Goal: Navigation & Orientation: Find specific page/section

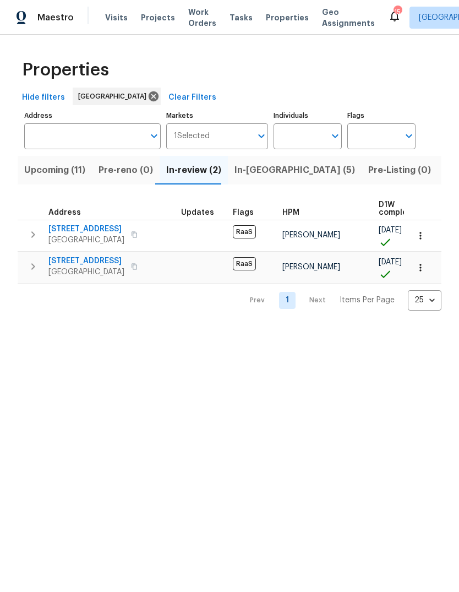
click at [444, 178] on span "Listed (36)" at bounding box center [467, 169] width 47 height 15
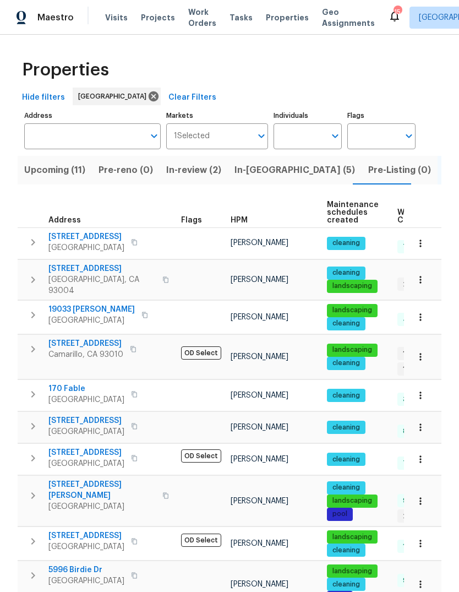
click at [243, 224] on span "HPM" at bounding box center [239, 220] width 17 height 8
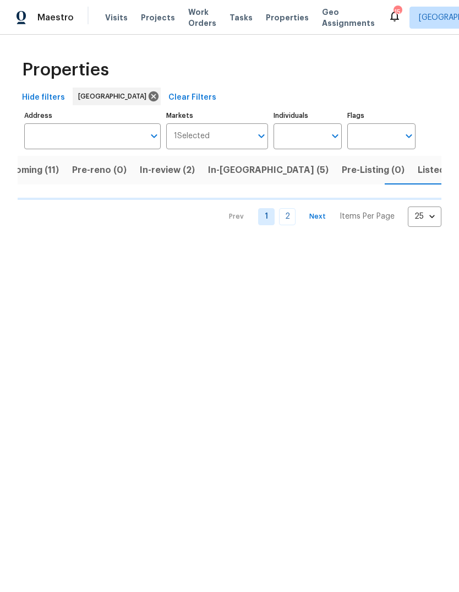
scroll to position [0, 28]
